Goal: Task Accomplishment & Management: Use online tool/utility

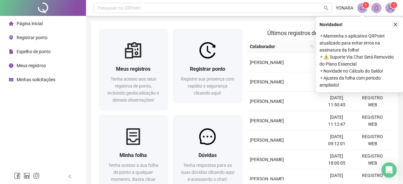
click at [395, 22] on icon "close" at bounding box center [395, 24] width 4 height 4
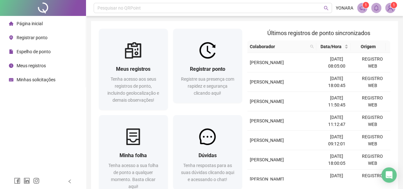
click at [32, 39] on span "Registrar ponto" at bounding box center [32, 37] width 31 height 5
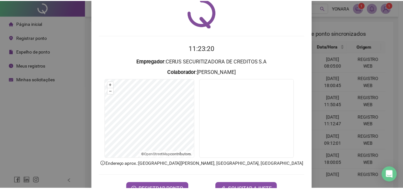
scroll to position [45, 0]
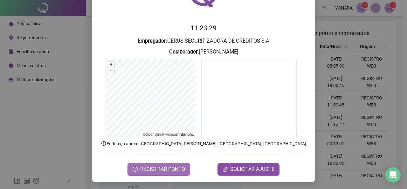
click at [163, 169] on span "REGISTRAR PONTO" at bounding box center [162, 169] width 45 height 8
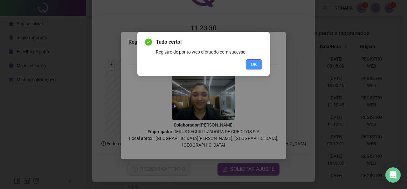
click at [259, 62] on button "OK" at bounding box center [254, 64] width 16 height 10
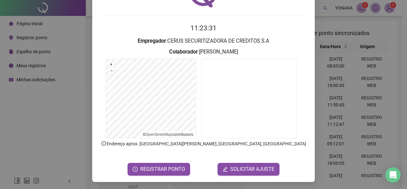
click at [72, 38] on div "Registro de ponto web 11:23:31 Empregador : CERUS SECURITIZADORA DE CREDITOS S.…" at bounding box center [203, 94] width 407 height 189
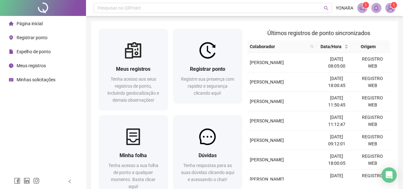
click at [37, 21] on span "Página inicial" at bounding box center [30, 23] width 26 height 5
click at [37, 23] on span "Página inicial" at bounding box center [30, 23] width 26 height 5
click at [24, 23] on span "Página inicial" at bounding box center [30, 23] width 26 height 5
